Goal: Obtain resource: Download file/media

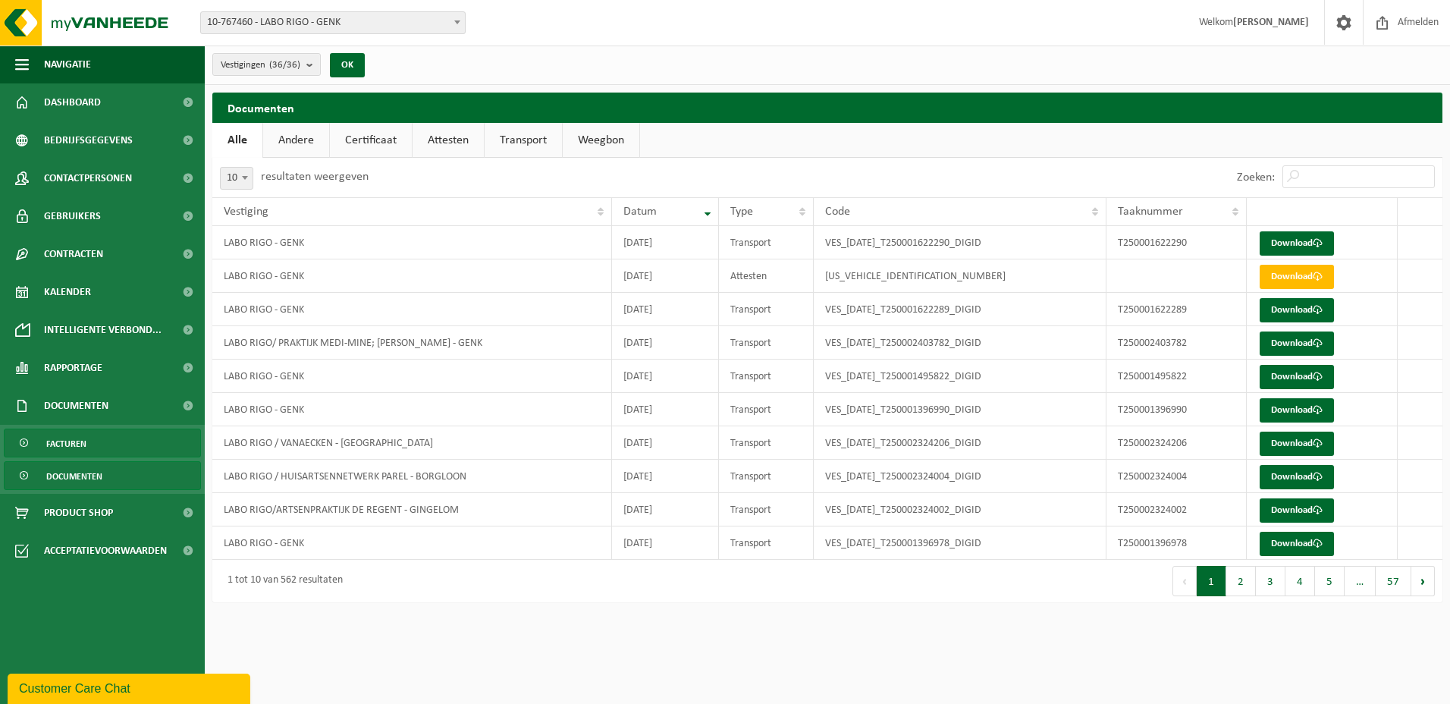
click at [73, 441] on span "Facturen" at bounding box center [66, 443] width 40 height 29
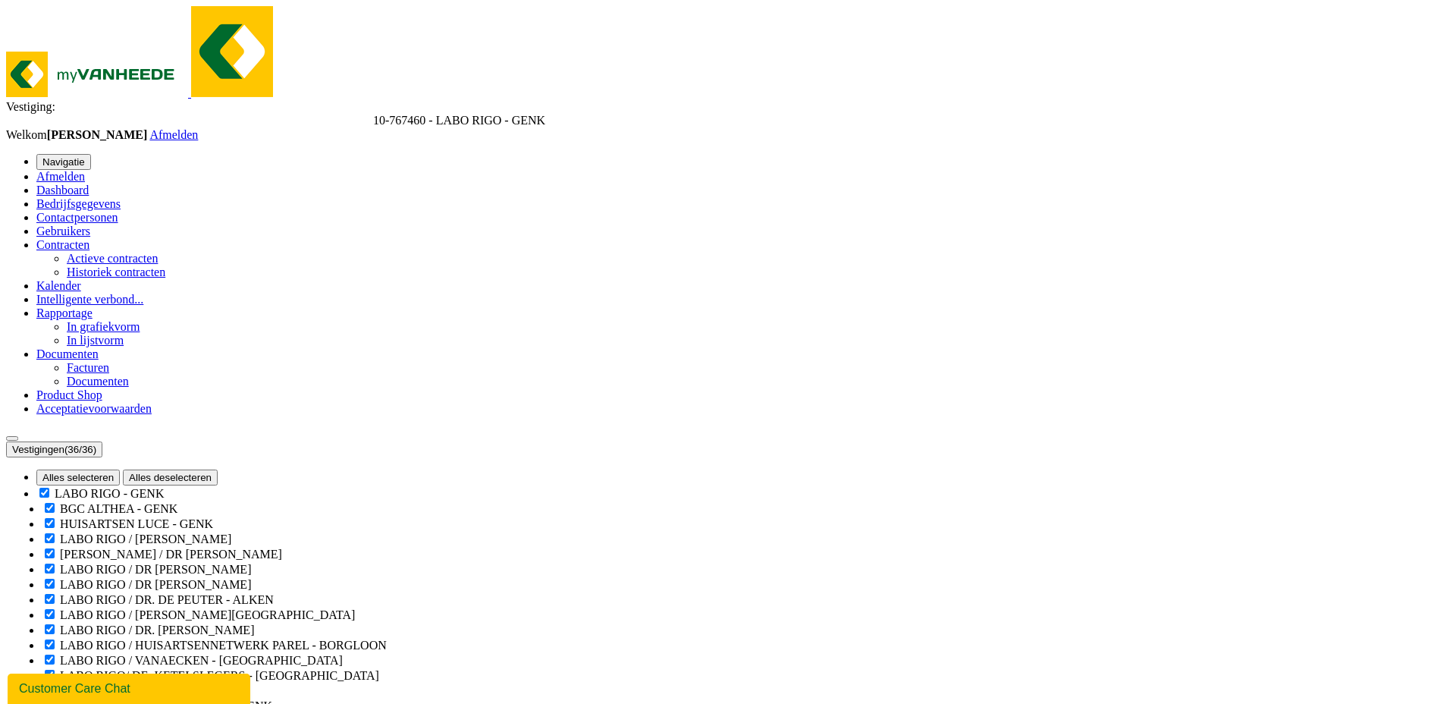
click at [99, 360] on span "Documenten" at bounding box center [67, 353] width 62 height 13
click at [99, 360] on span at bounding box center [99, 353] width 0 height 13
click at [71, 387] on span "Documenten" at bounding box center [98, 381] width 62 height 13
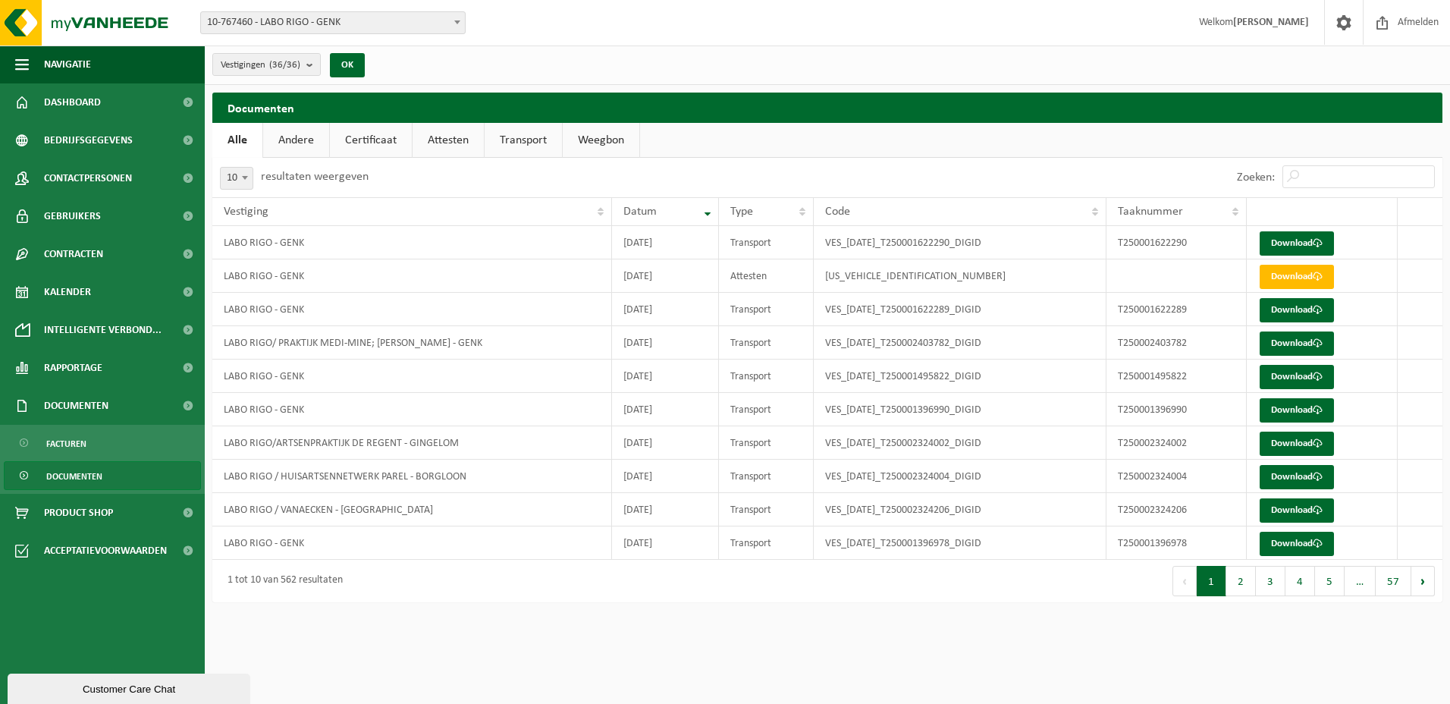
click at [349, 134] on link "Certificaat" at bounding box center [371, 140] width 82 height 35
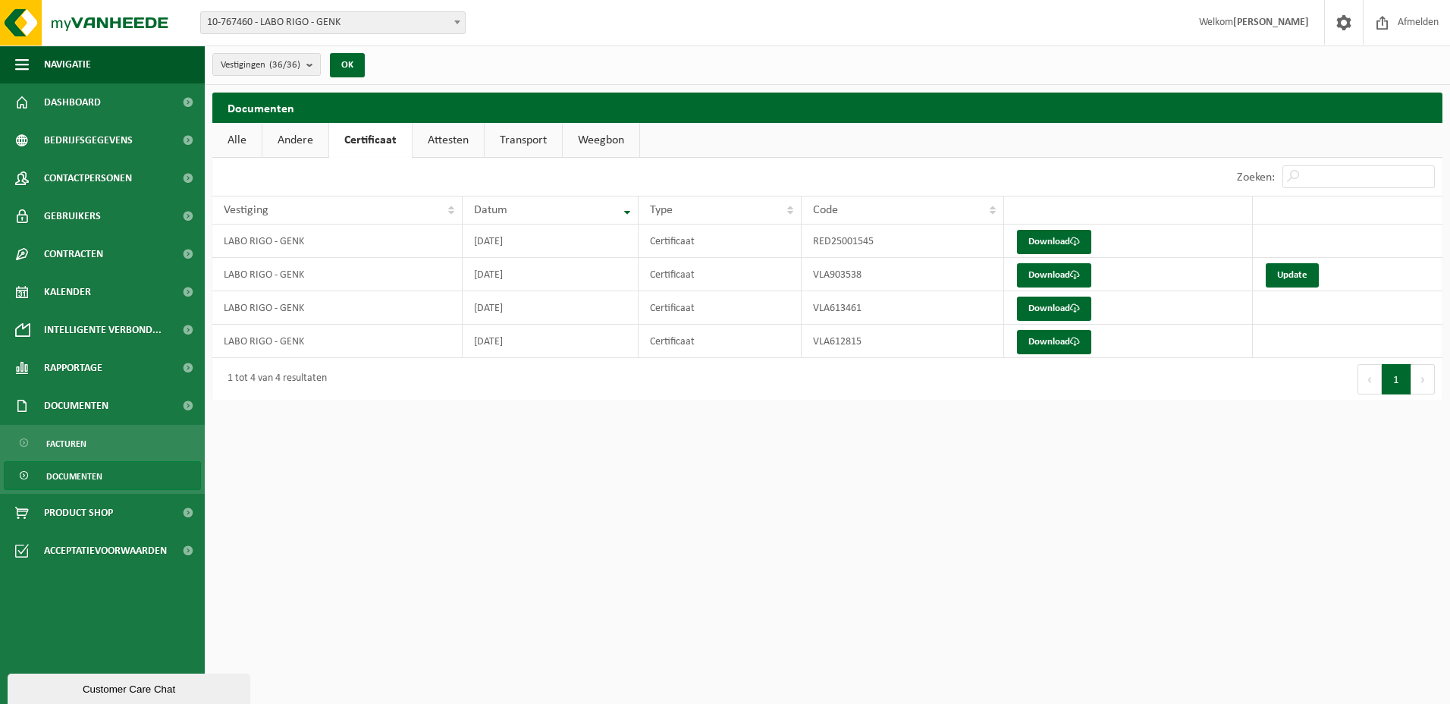
click at [430, 136] on link "Attesten" at bounding box center [447, 140] width 71 height 35
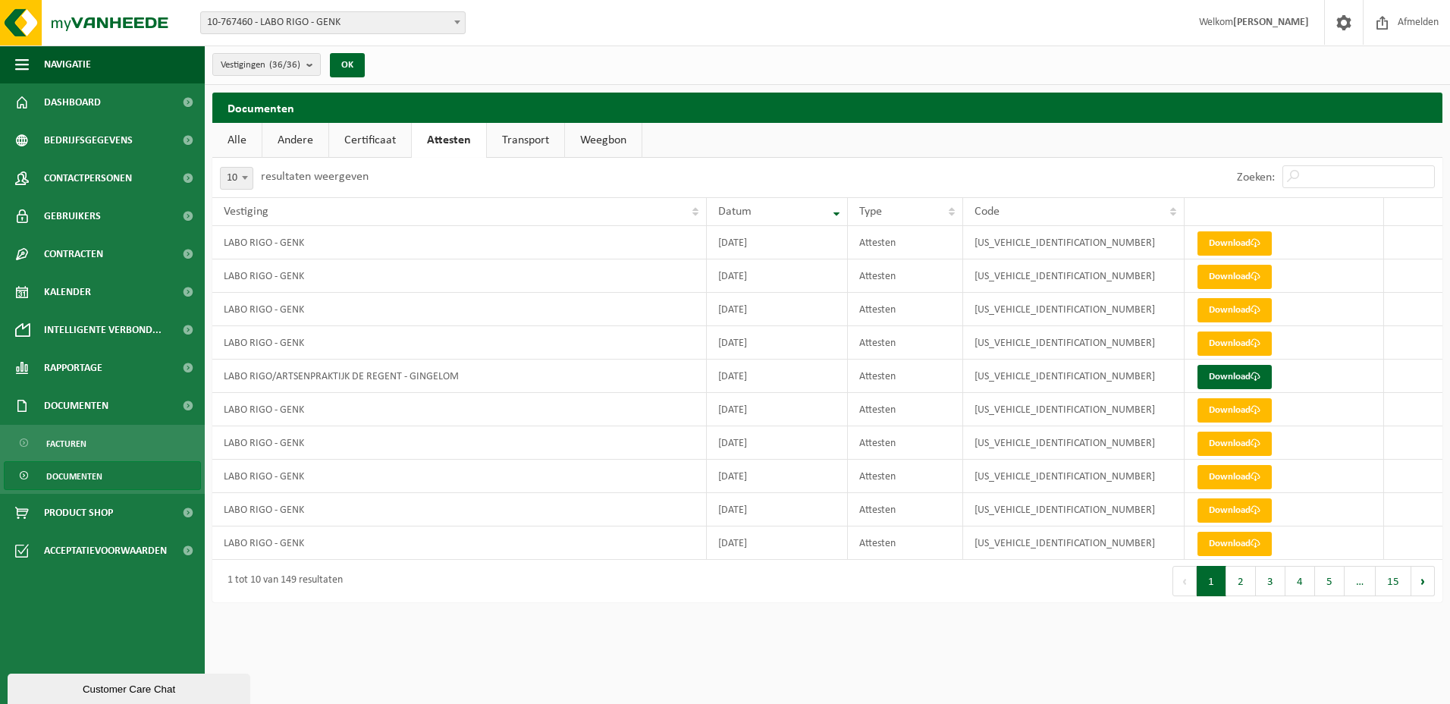
click at [390, 135] on link "Certificaat" at bounding box center [370, 140] width 82 height 35
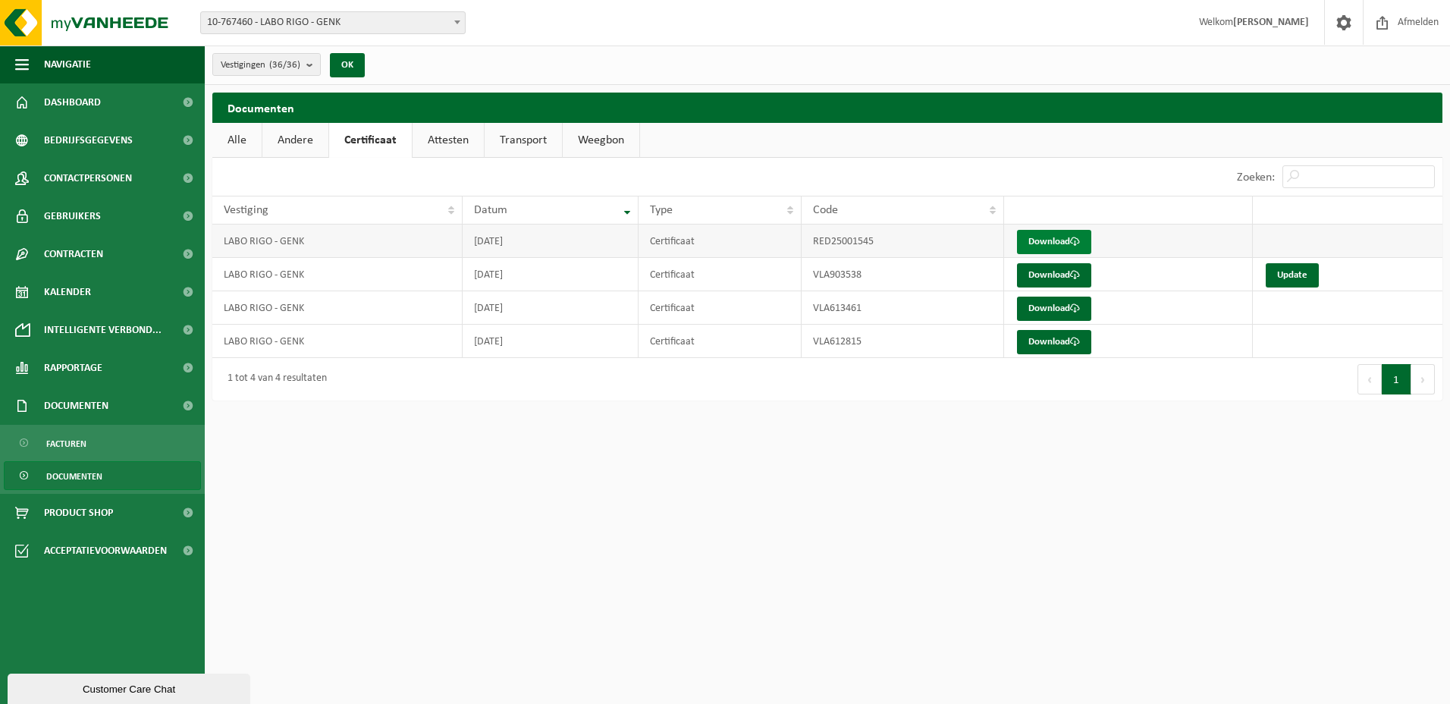
click at [1039, 237] on link "Download" at bounding box center [1054, 242] width 74 height 24
